Goal: Task Accomplishment & Management: Use online tool/utility

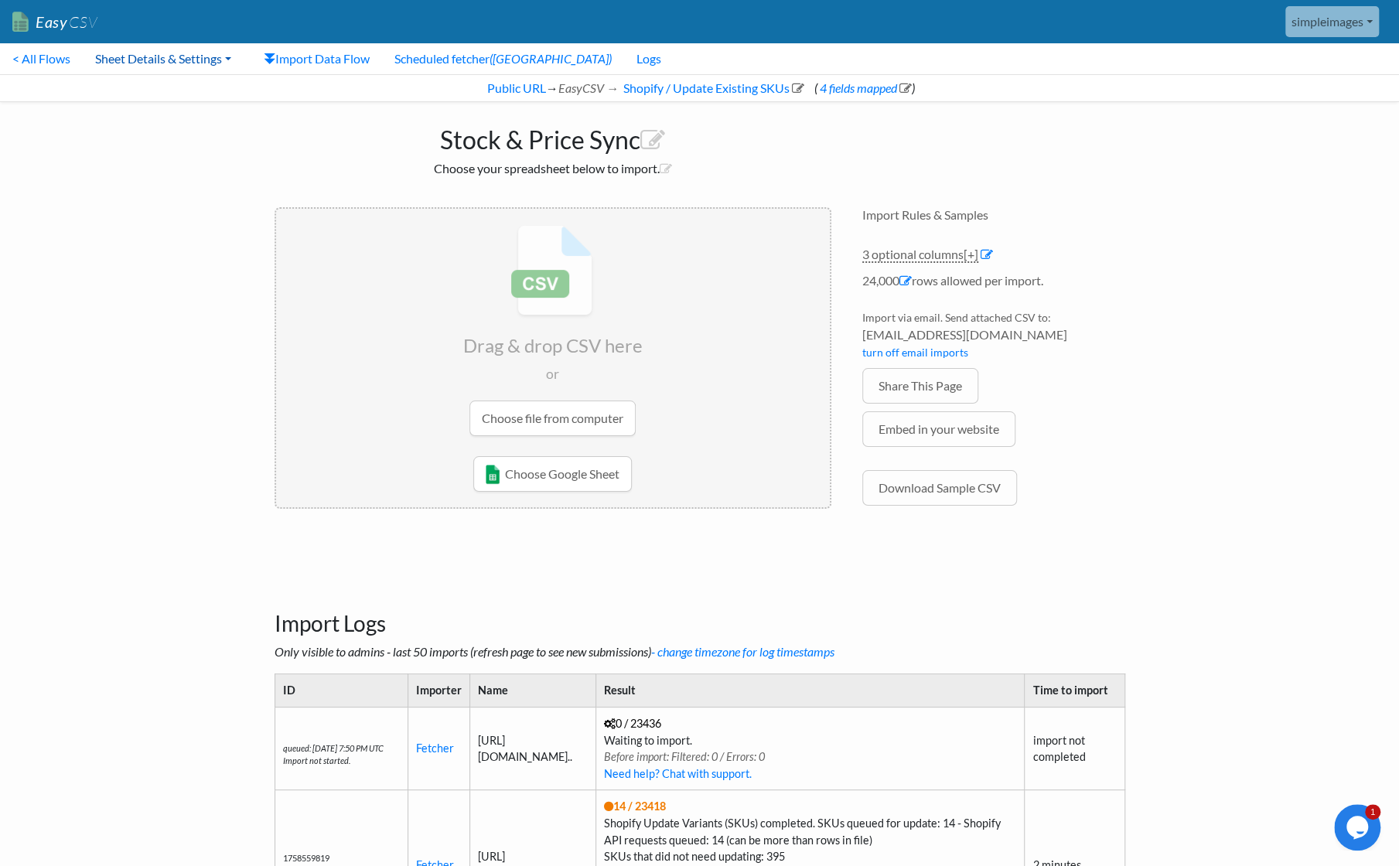
click at [224, 62] on link "Sheet Details & Settings" at bounding box center [163, 58] width 161 height 31
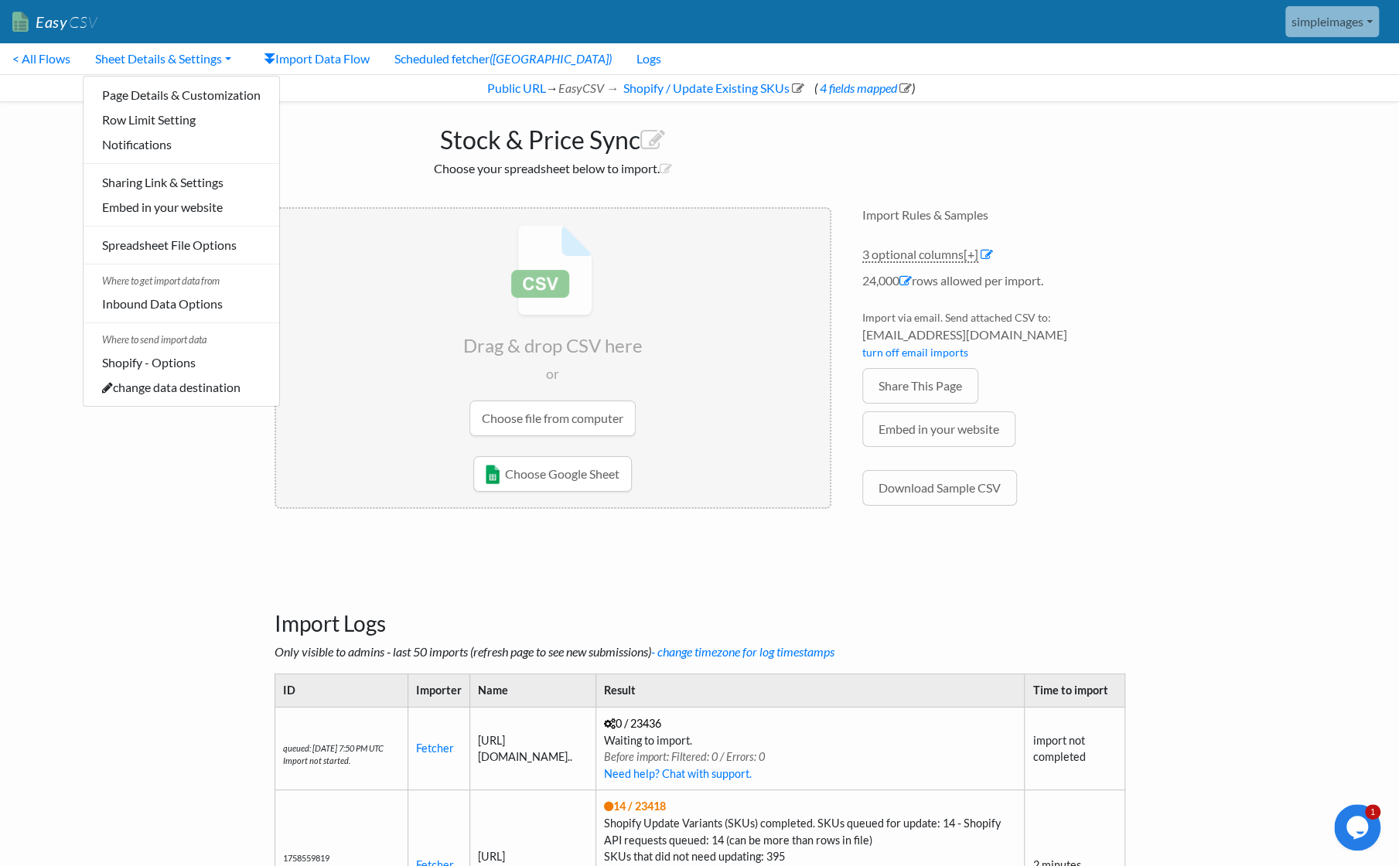
click at [332, 119] on h1 "Stock & Price Sync" at bounding box center [553, 136] width 557 height 37
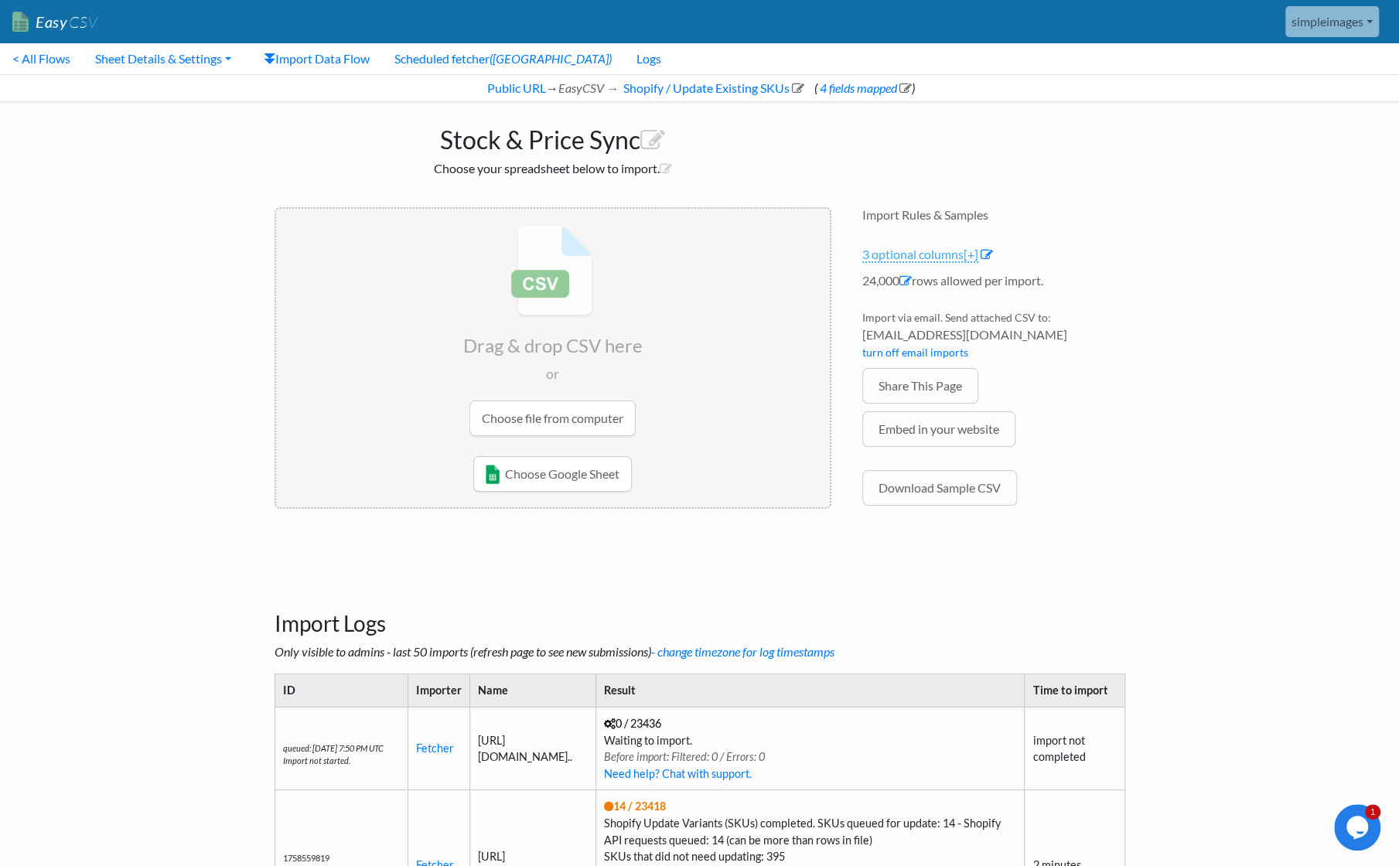
click at [978, 253] on span "[+]" at bounding box center [971, 254] width 15 height 15
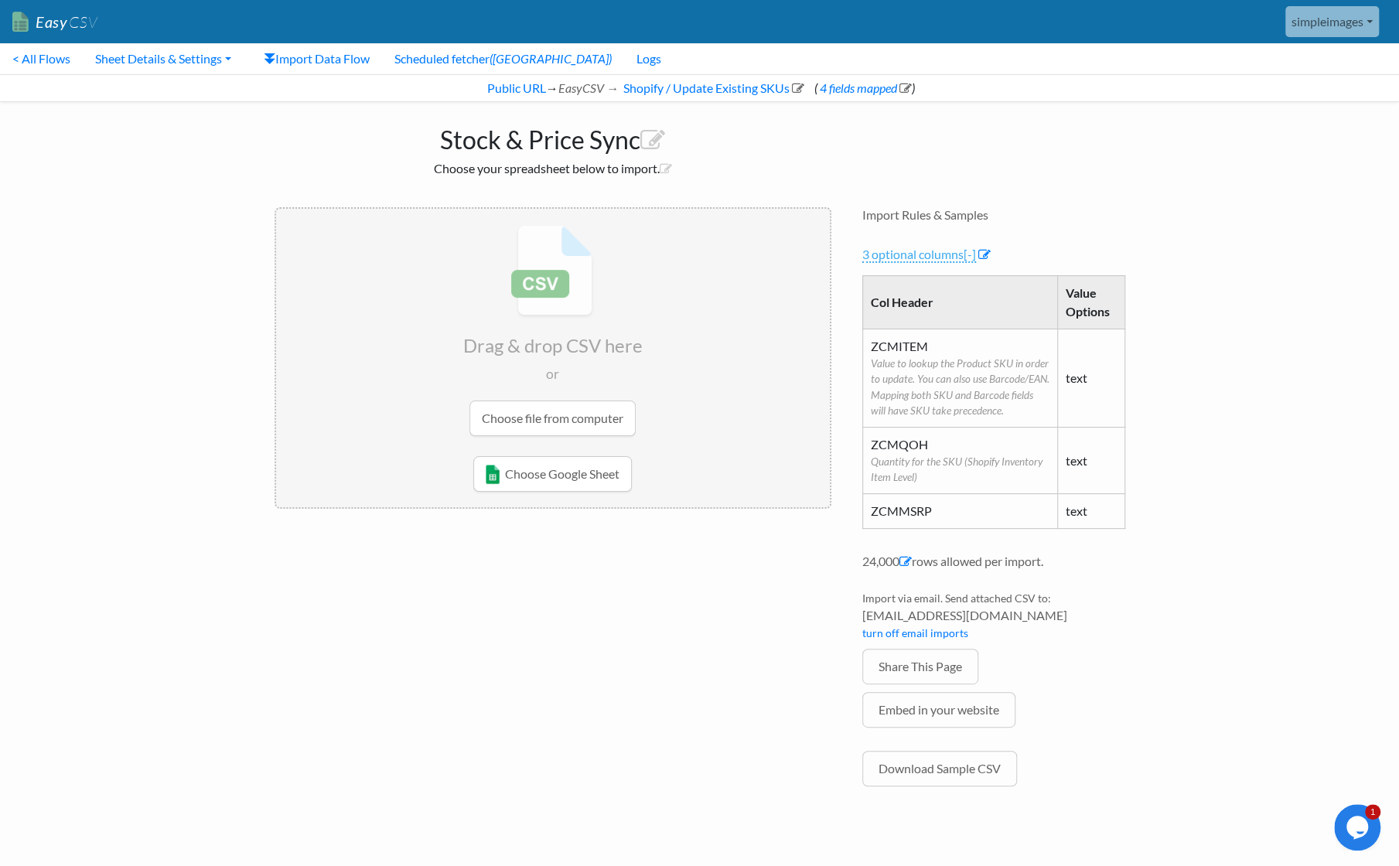
click at [978, 253] on li "3 optional columns [-] Col Header Value Options ZCMITEM Value to lookup the Pro…" at bounding box center [993, 399] width 263 height 308
click at [971, 254] on span "[-]" at bounding box center [970, 254] width 12 height 15
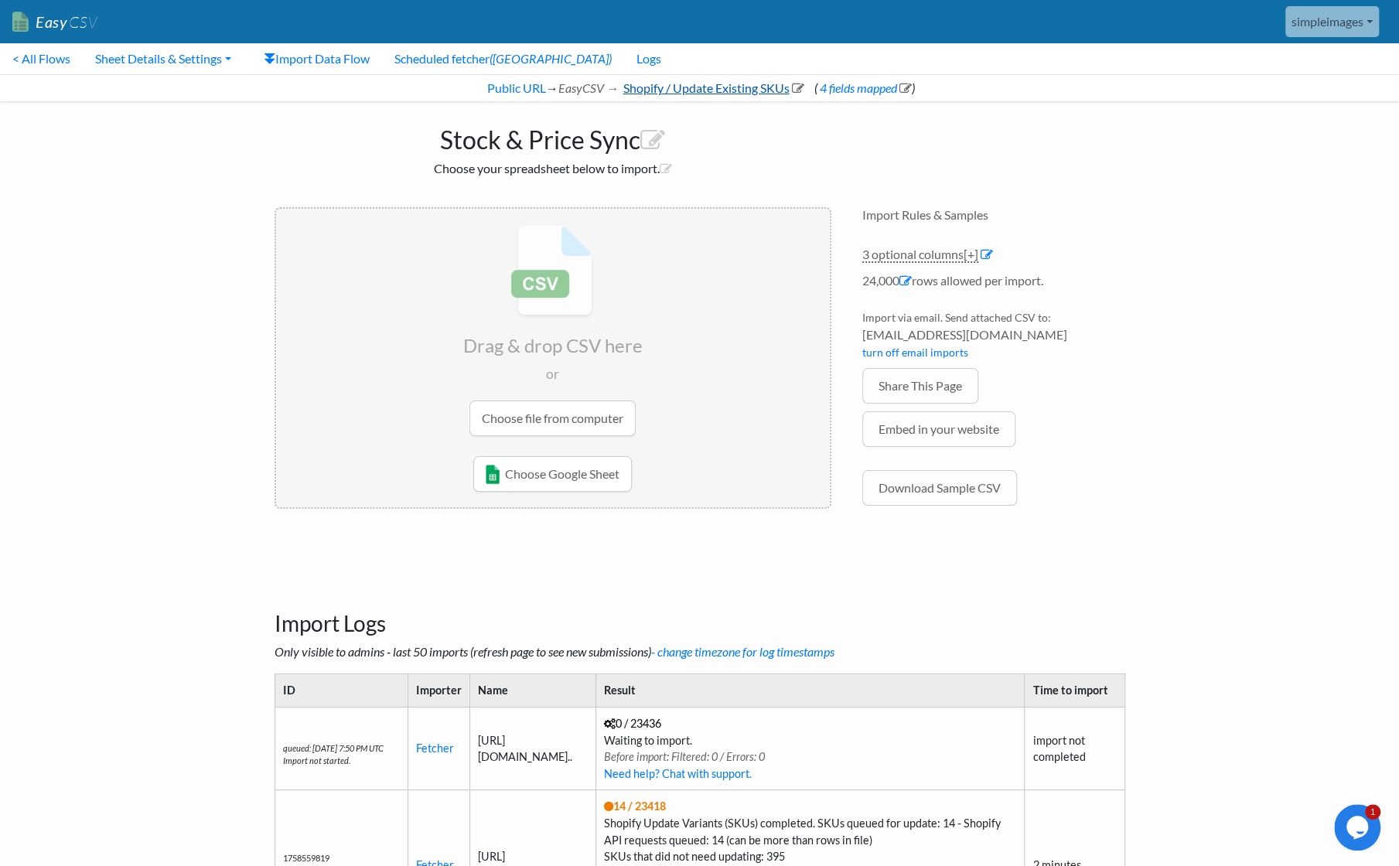
click at [730, 86] on link "Shopify / Update Existing SKUs" at bounding box center [711, 87] width 183 height 15
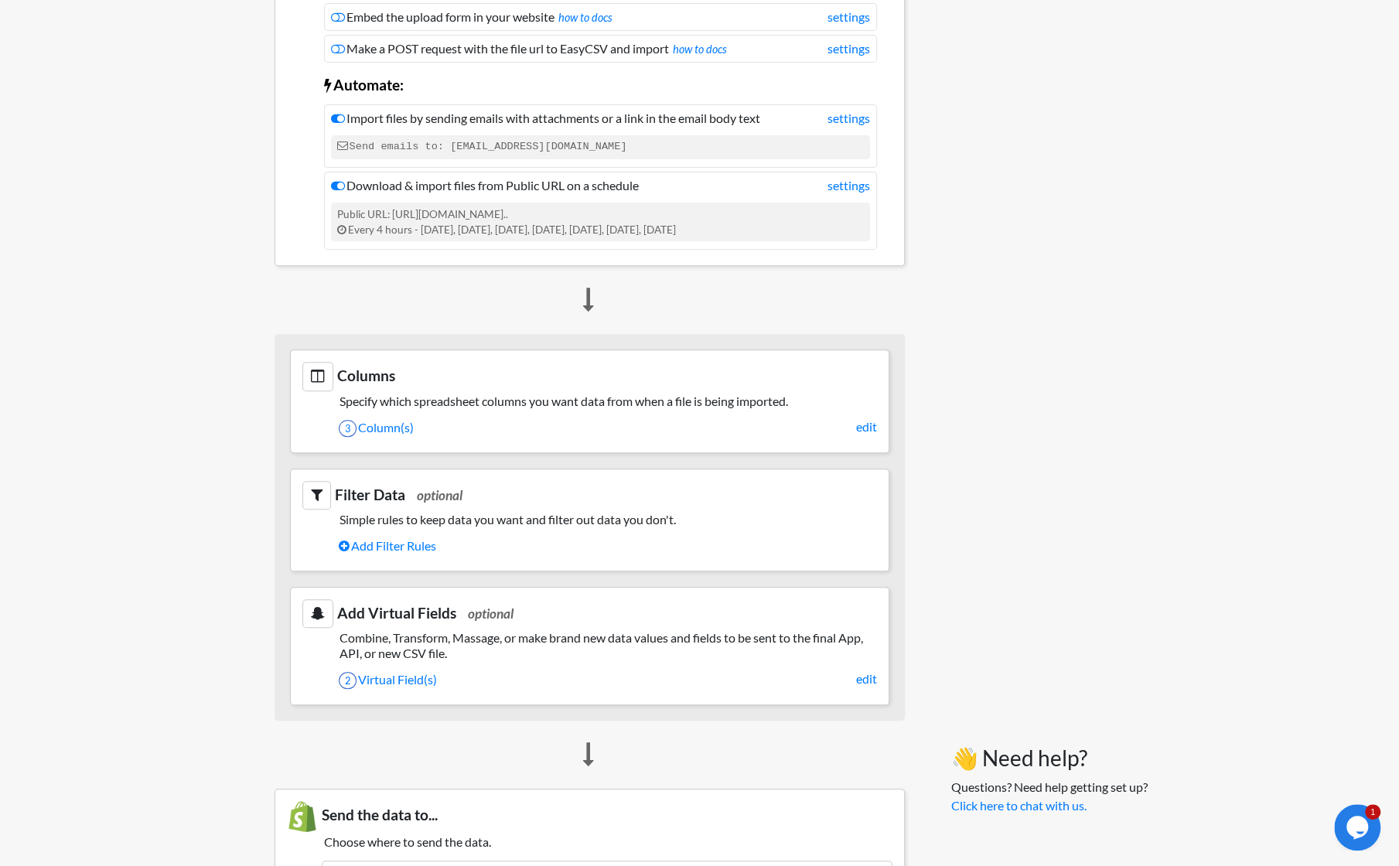
scroll to position [309, 0]
click at [391, 426] on link "3 Column(s)" at bounding box center [608, 426] width 538 height 26
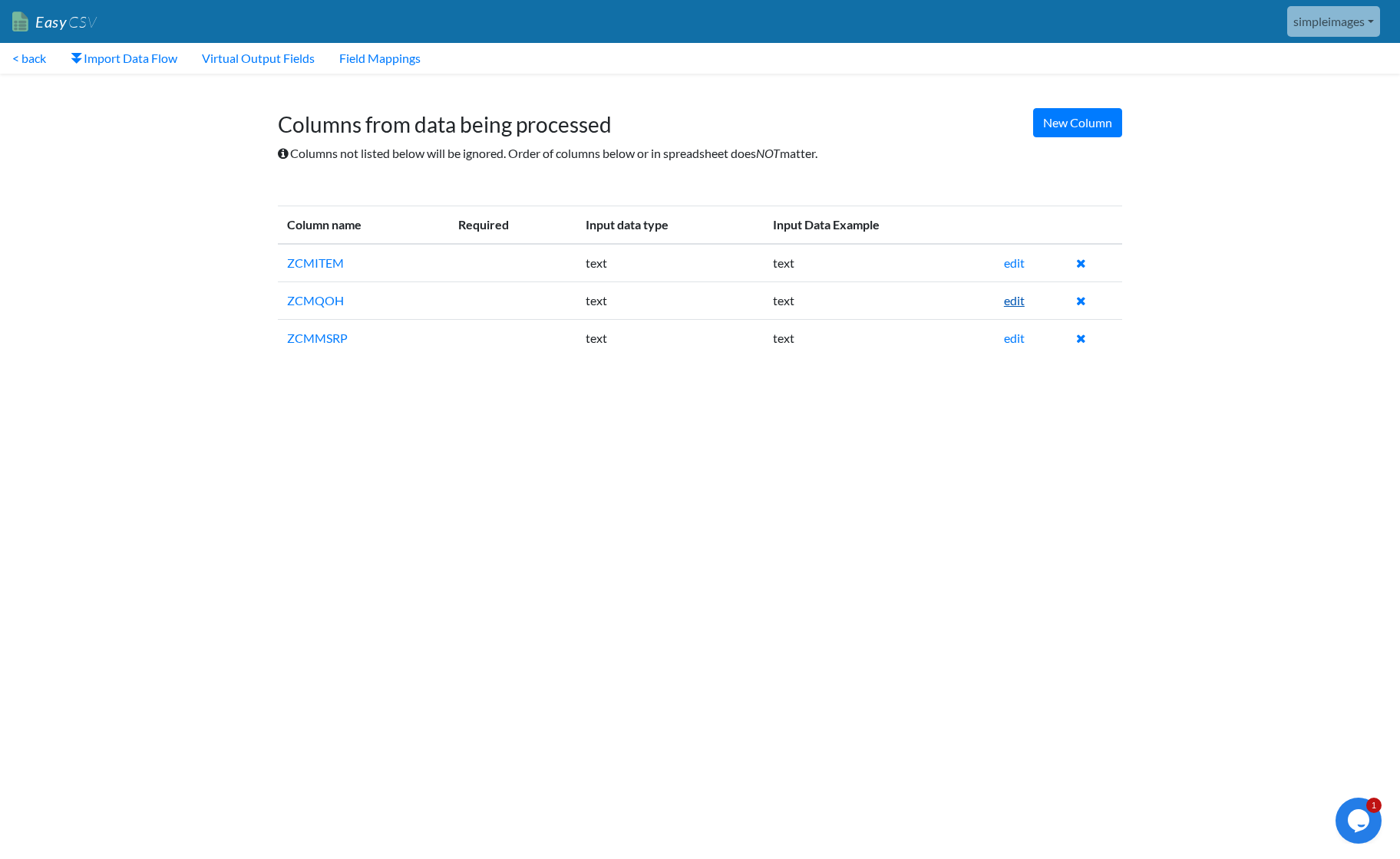
click at [1018, 300] on link "edit" at bounding box center [1014, 300] width 21 height 15
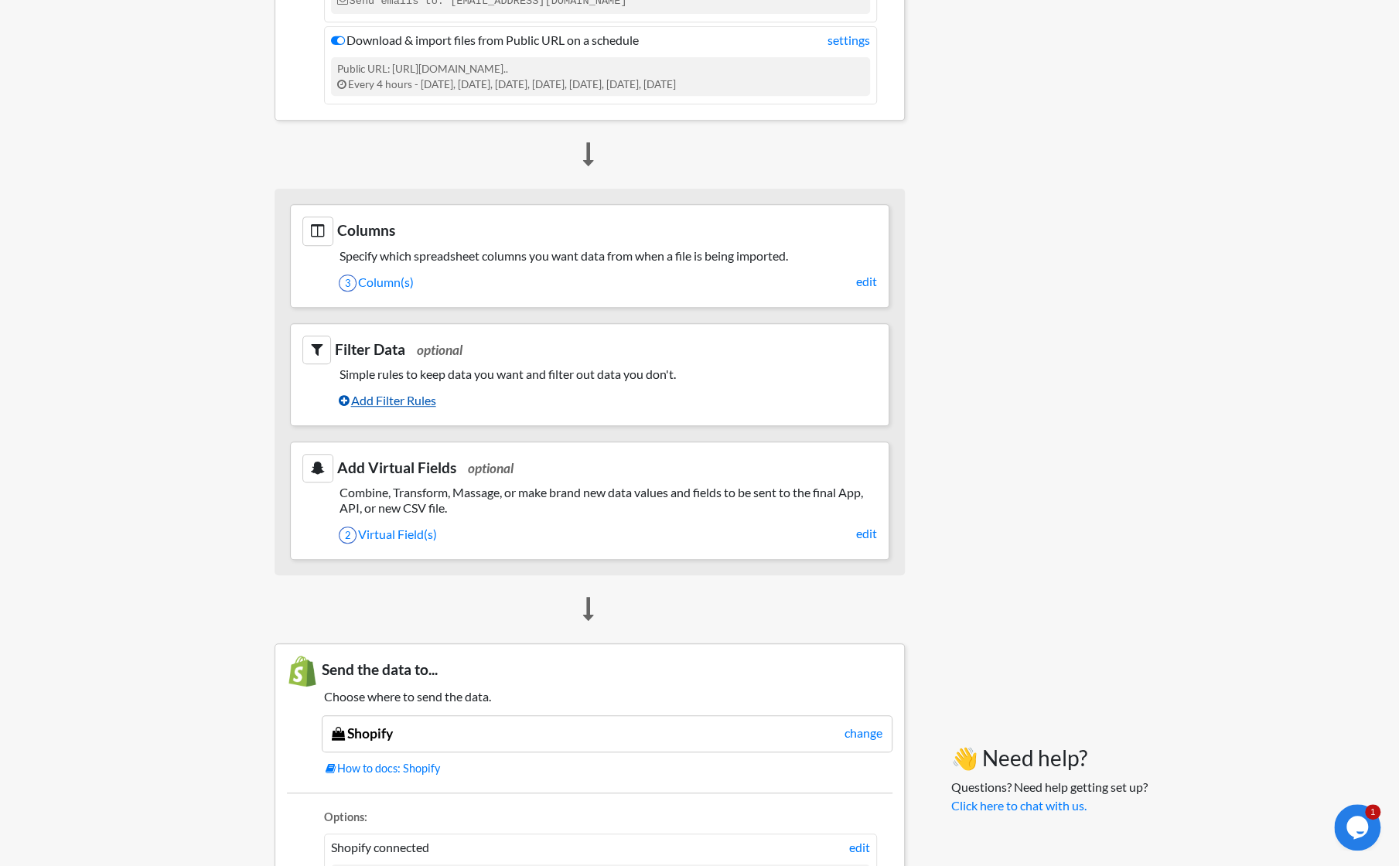
scroll to position [541, 0]
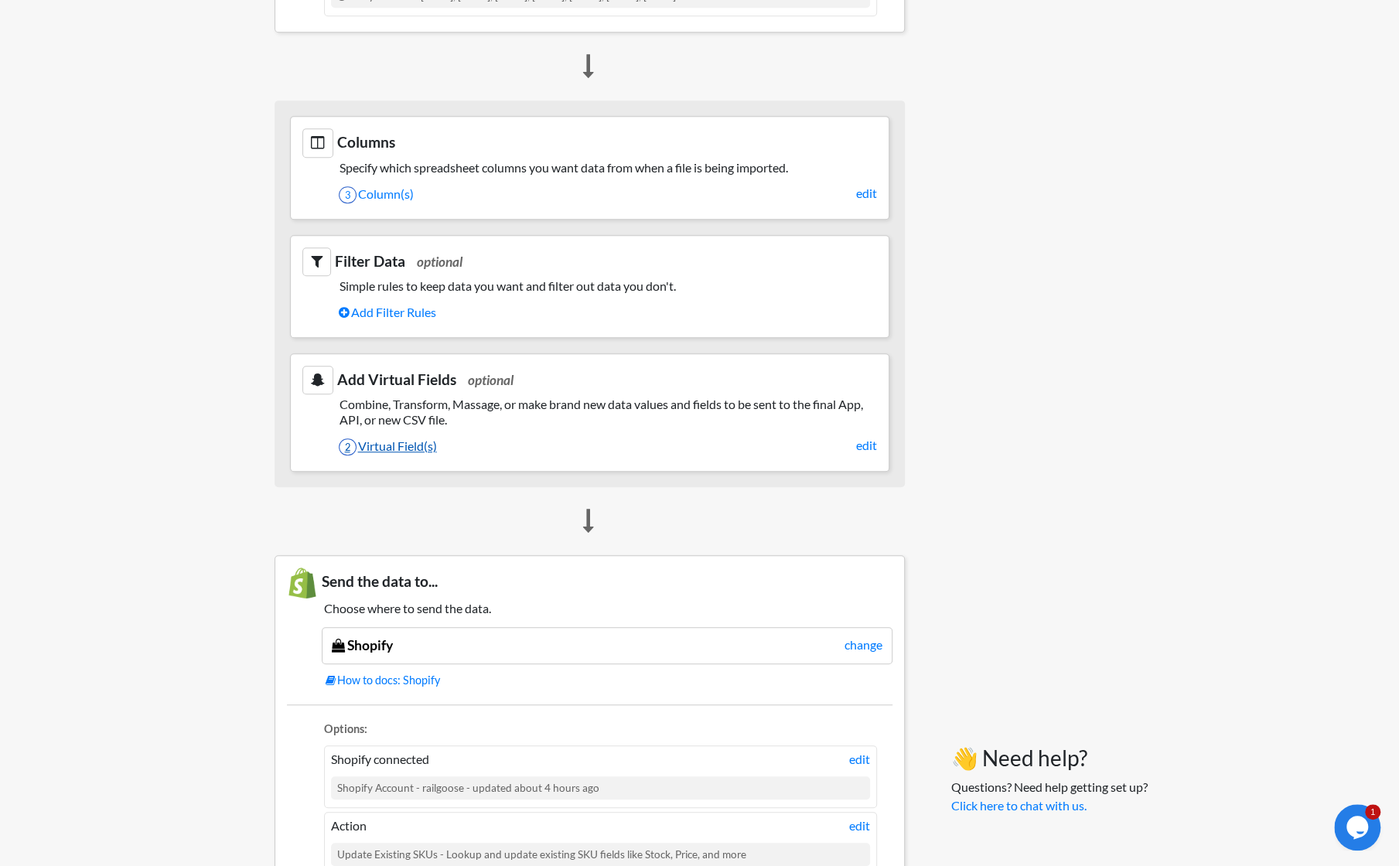
click at [395, 439] on link "2 Virtual Field(s)" at bounding box center [608, 446] width 538 height 26
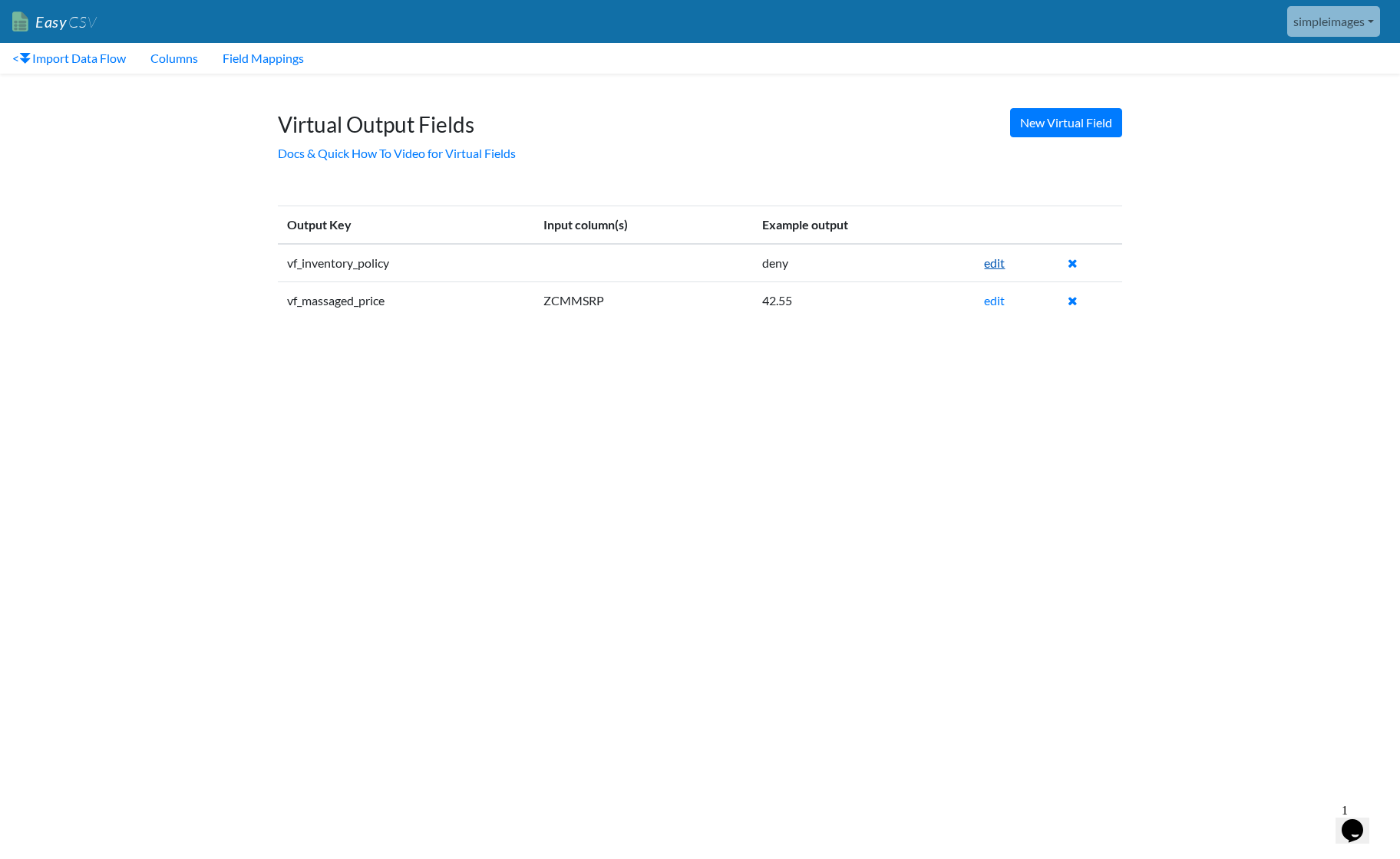
click at [996, 263] on link "edit" at bounding box center [994, 263] width 21 height 15
click at [998, 306] on link "edit" at bounding box center [994, 300] width 21 height 15
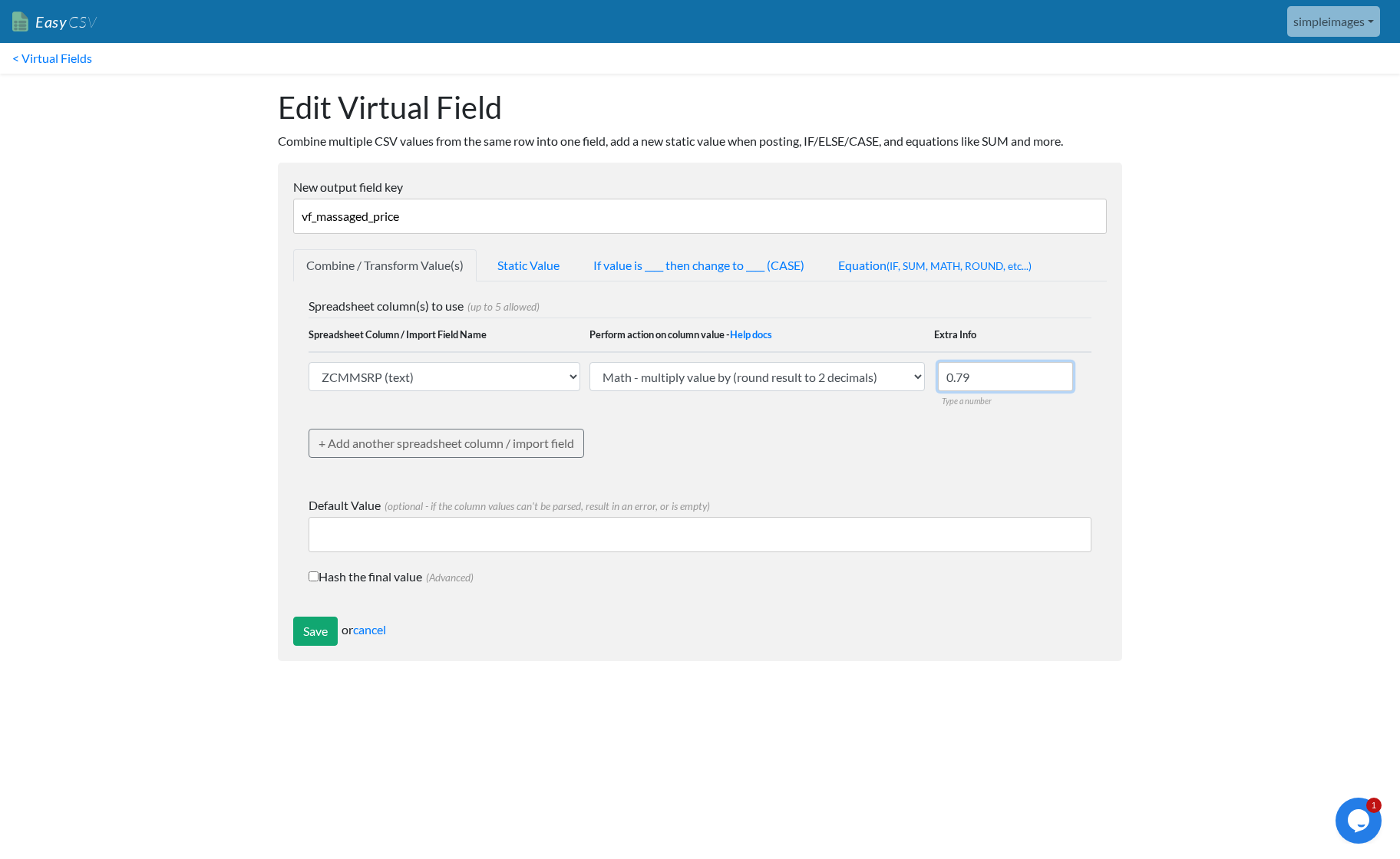
click at [982, 372] on input "0.79" at bounding box center [1005, 376] width 135 height 29
type input "0.75"
click at [314, 628] on input "Save" at bounding box center [315, 631] width 45 height 29
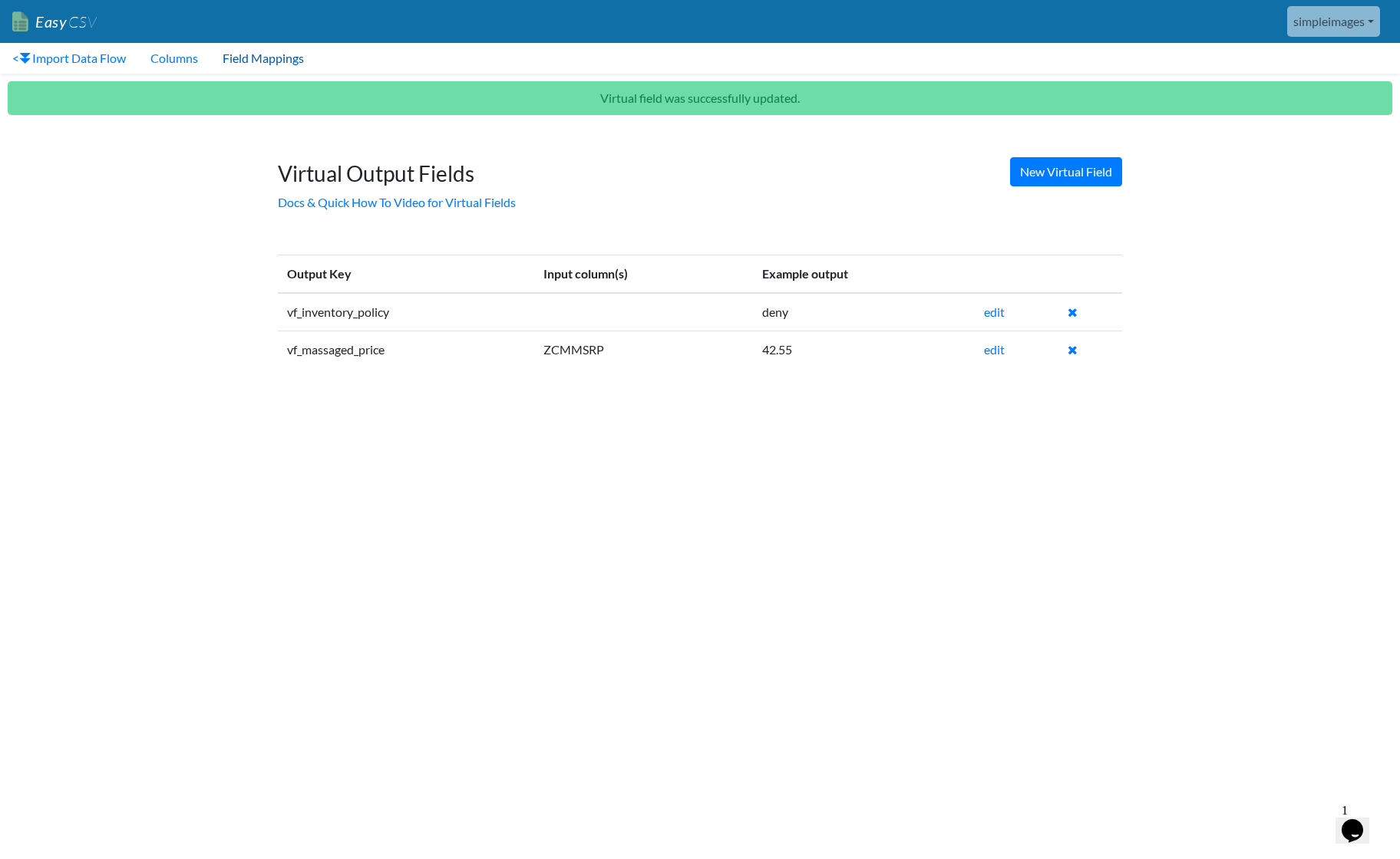
click at [270, 61] on link "Field Mappings" at bounding box center [263, 58] width 106 height 31
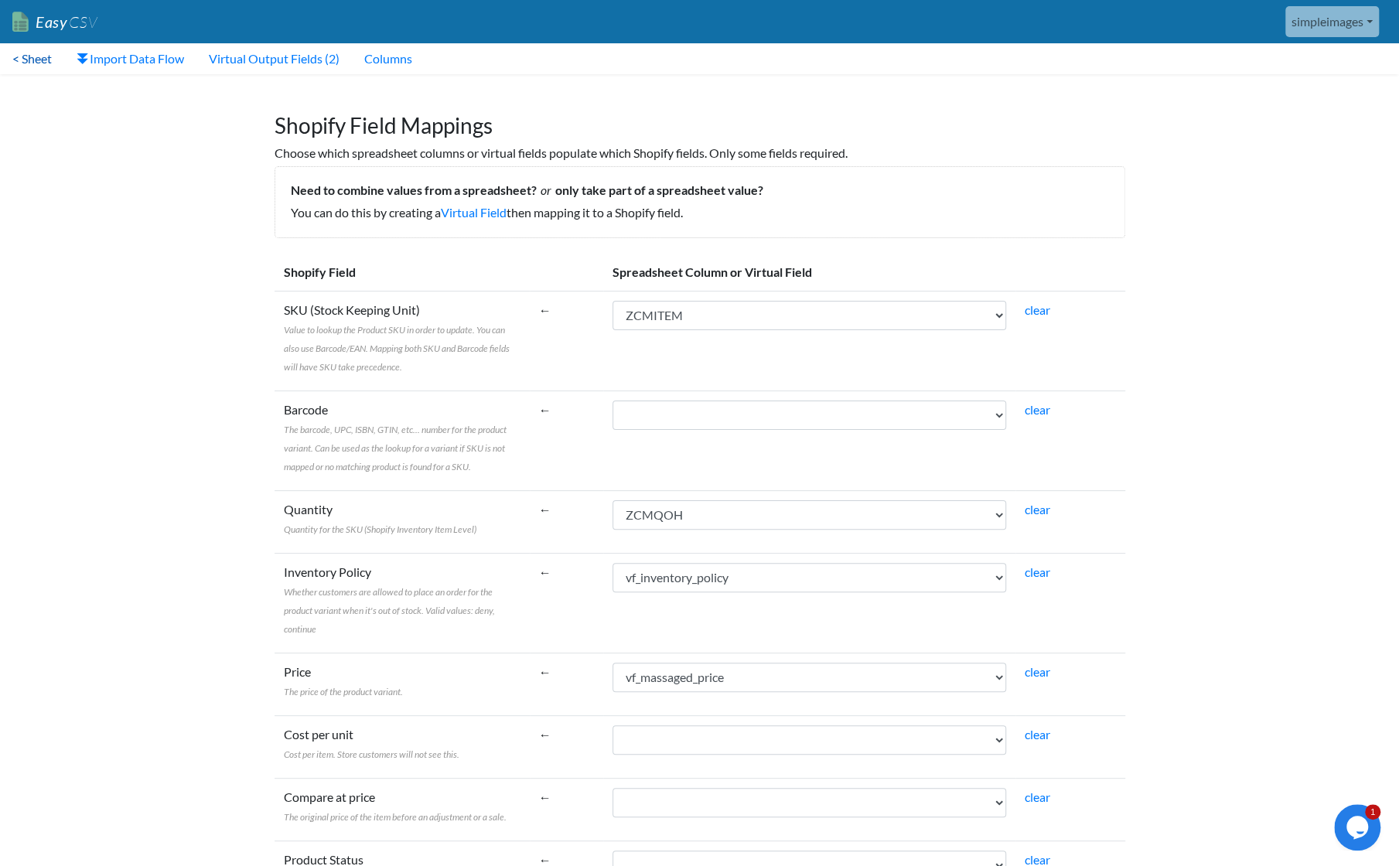
click at [37, 58] on link "< Sheet" at bounding box center [32, 58] width 64 height 31
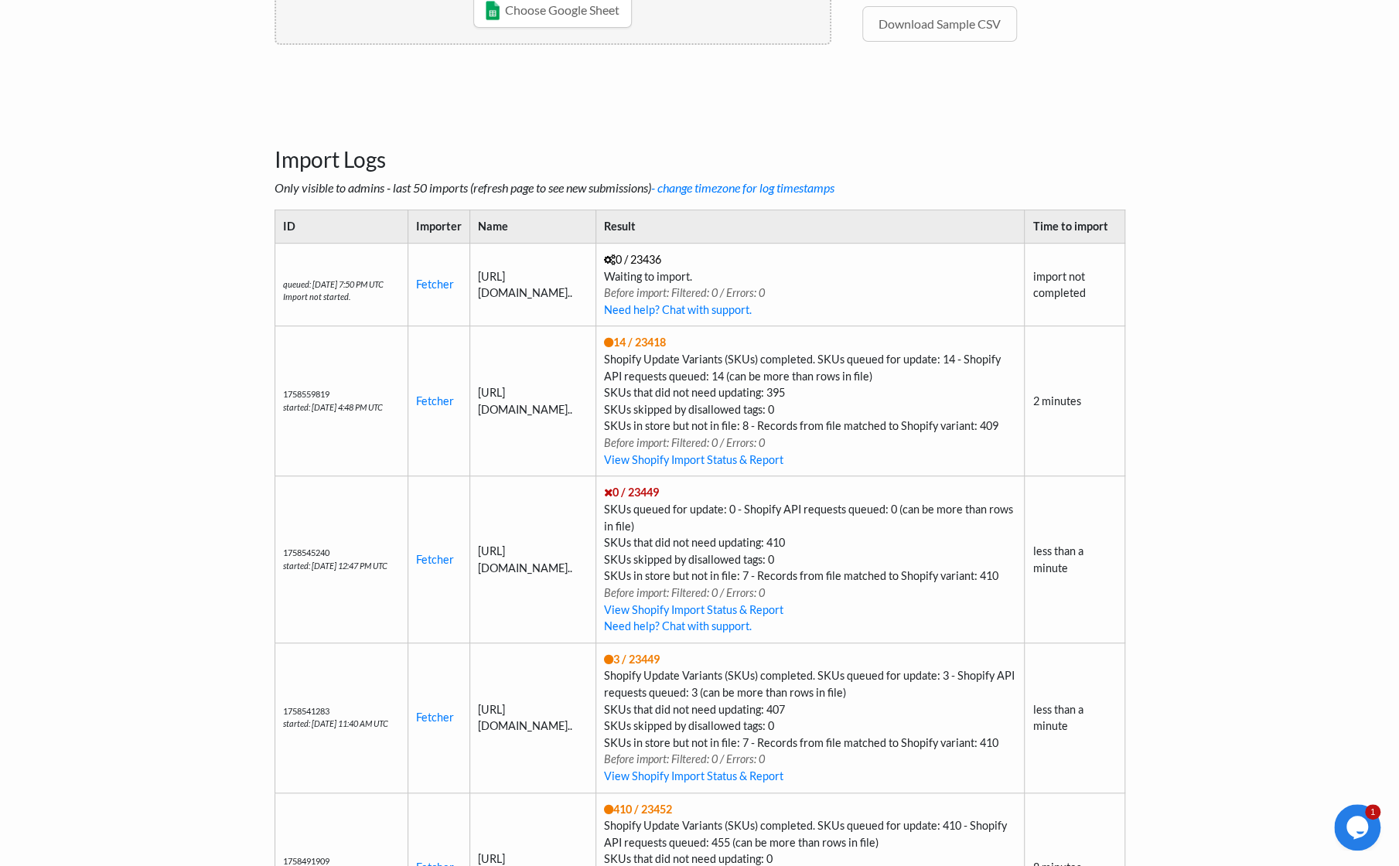
scroll to position [387, 0]
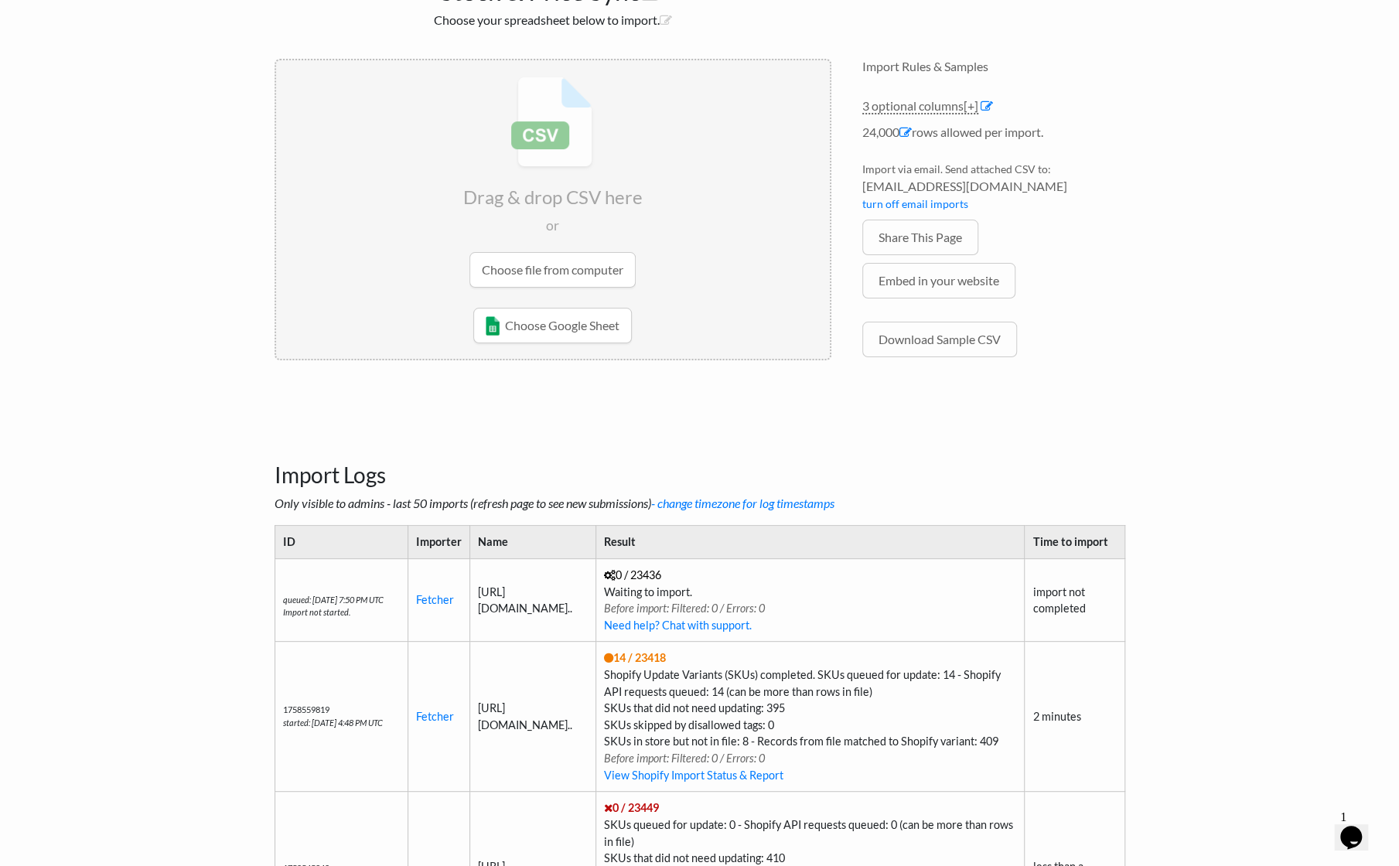
scroll to position [71, 0]
